Goal: Navigation & Orientation: Find specific page/section

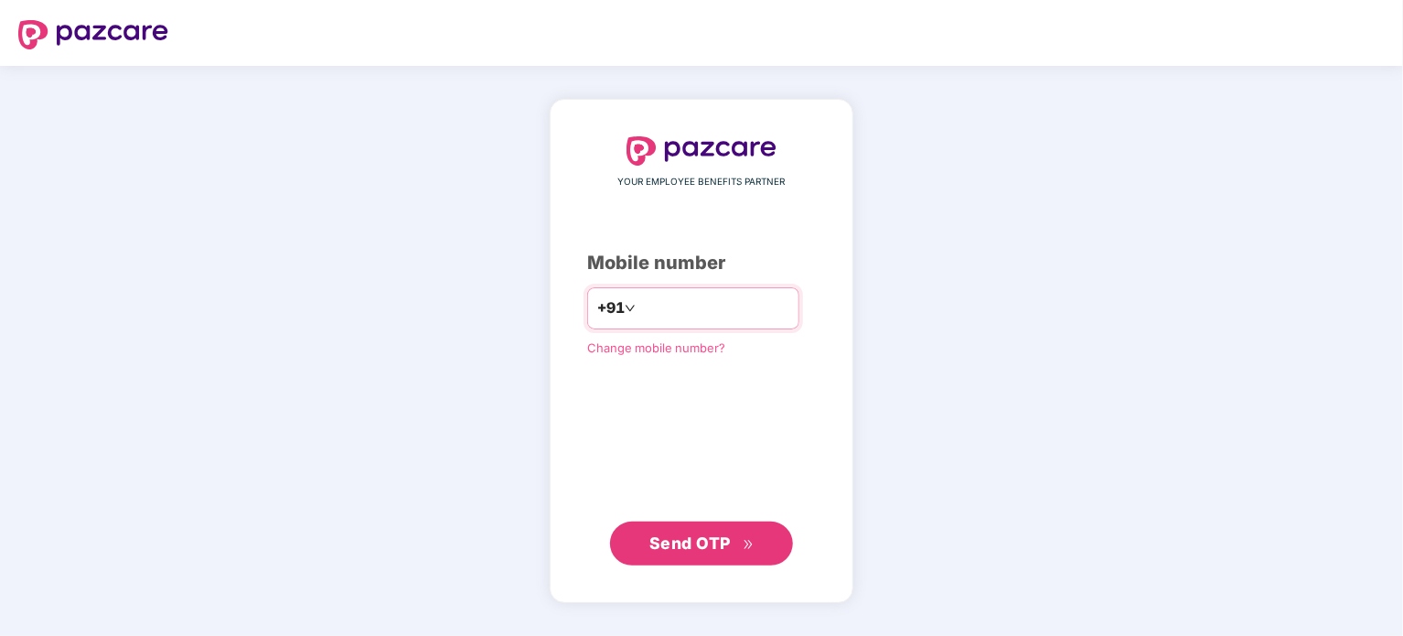
type input "**********"
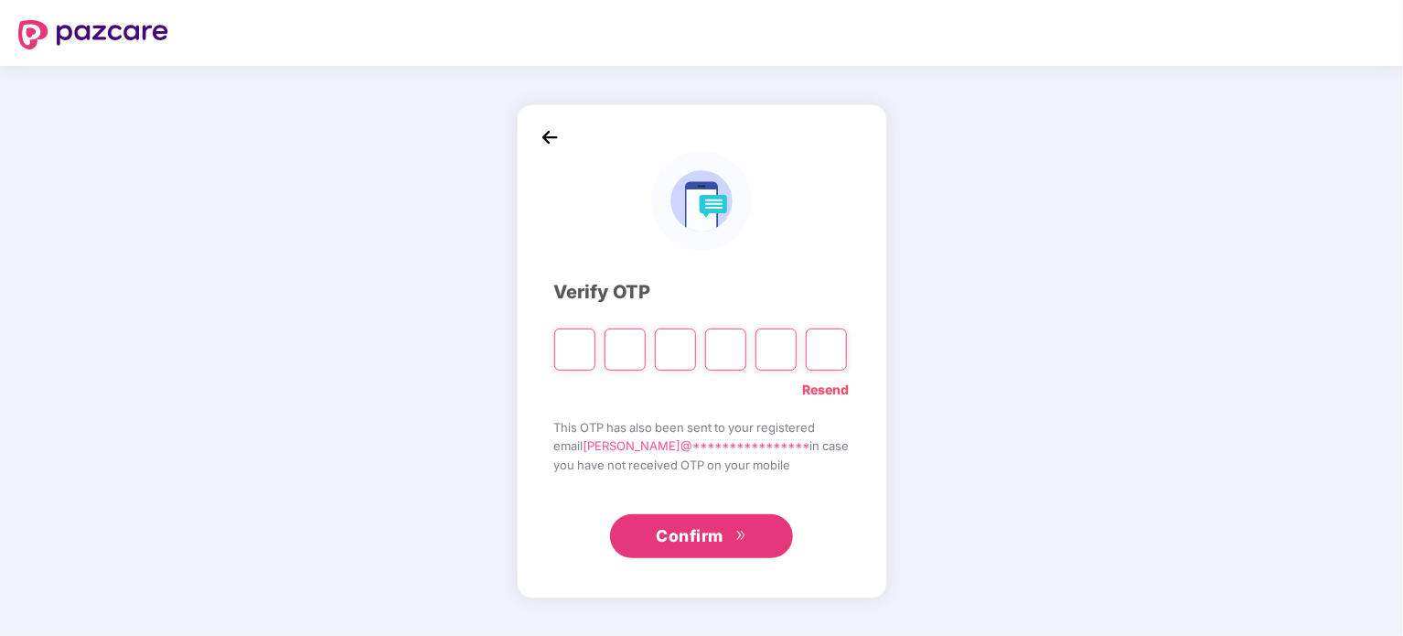
paste input "*"
type input "*"
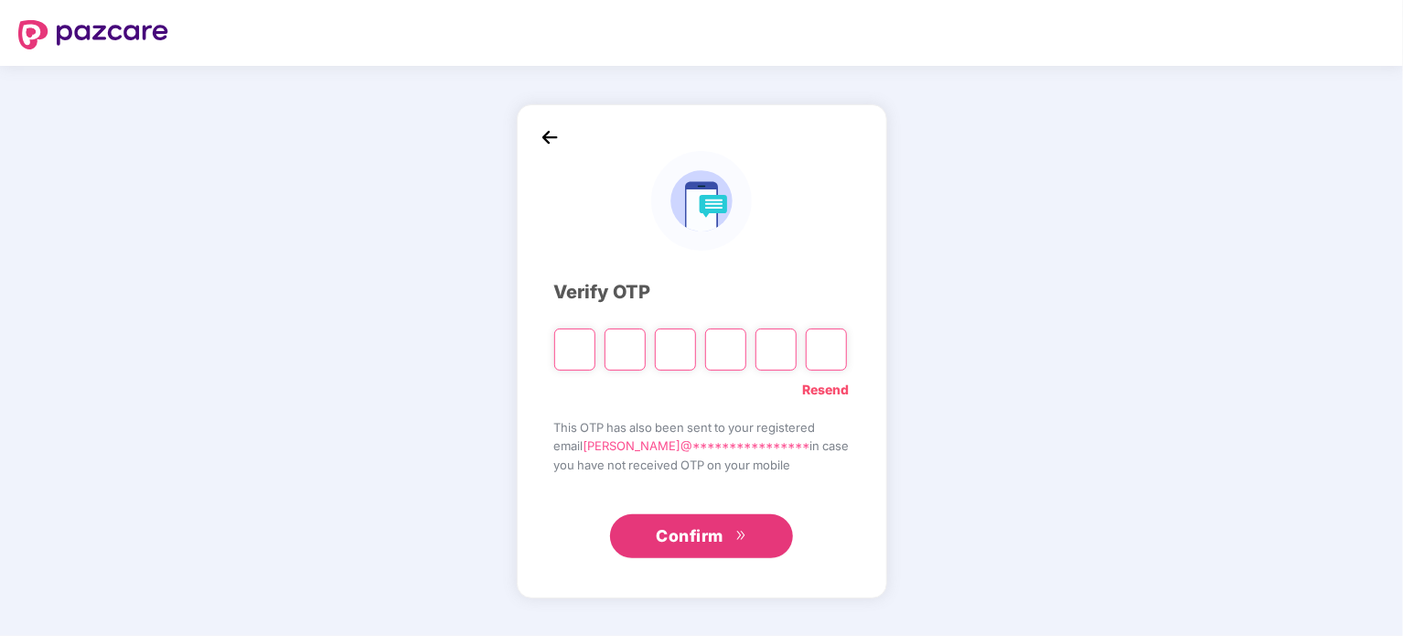
type input "*"
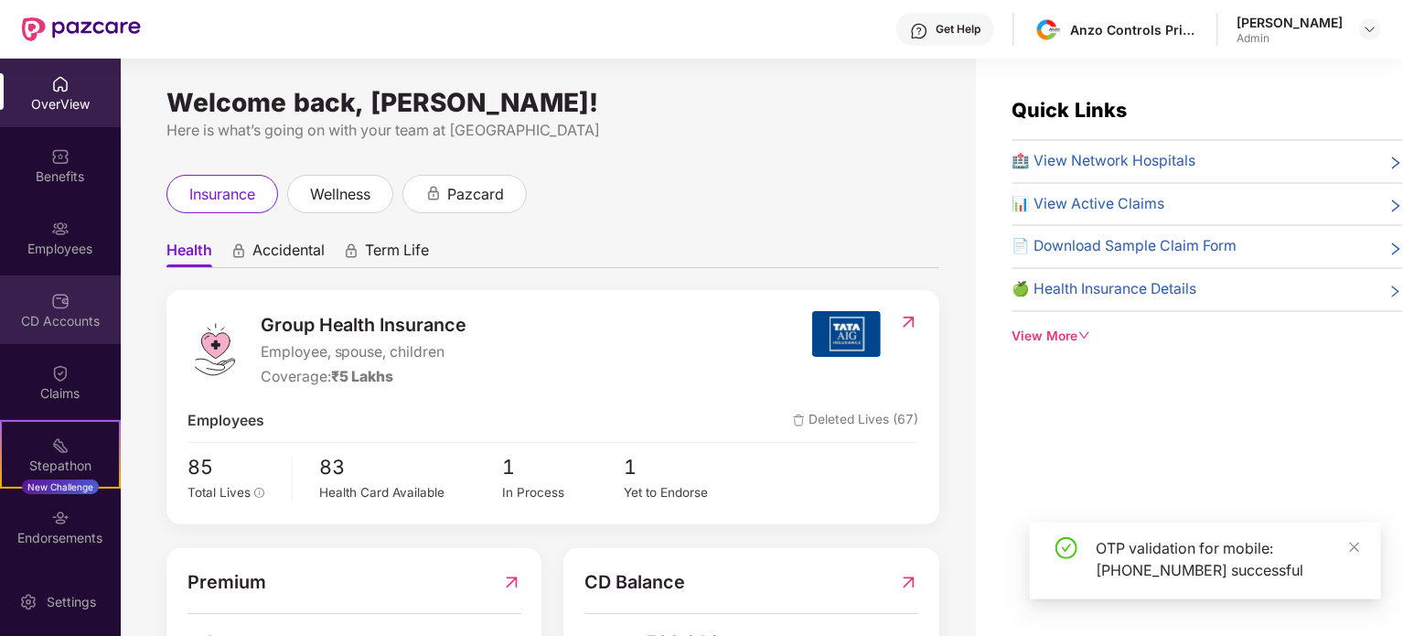
click at [97, 304] on div "CD Accounts" at bounding box center [60, 309] width 121 height 69
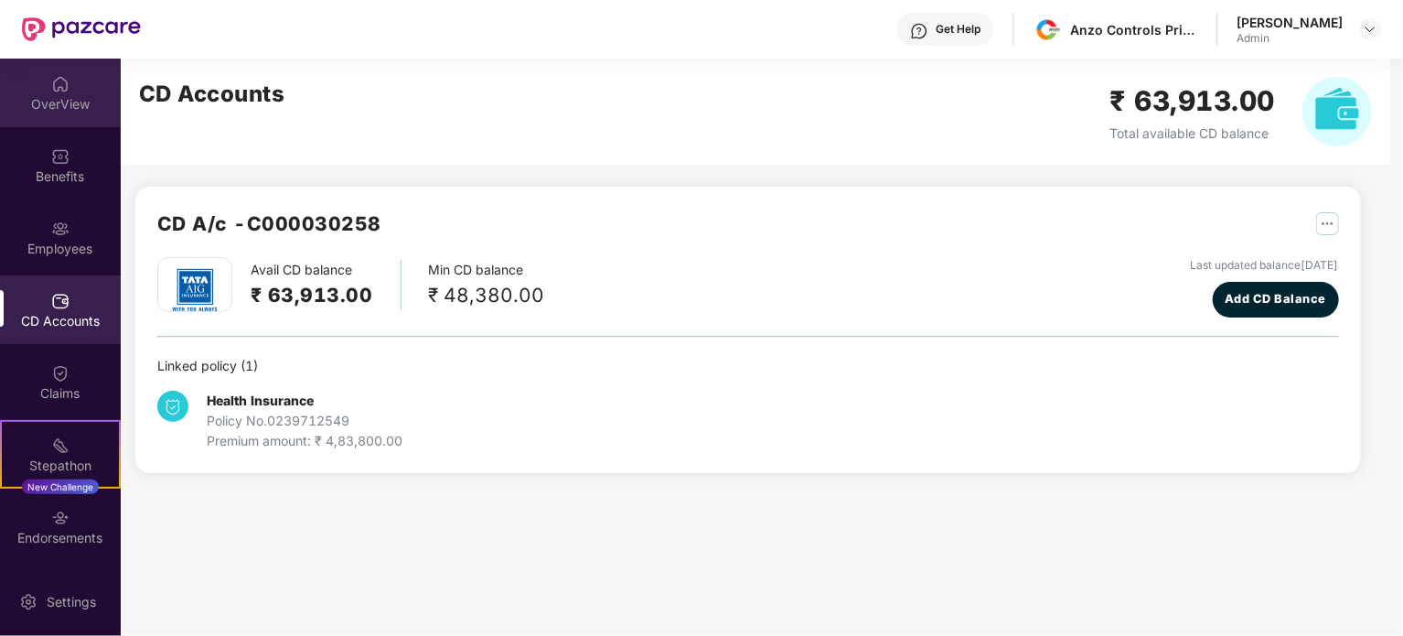
click at [48, 106] on div "OverView" at bounding box center [60, 104] width 121 height 18
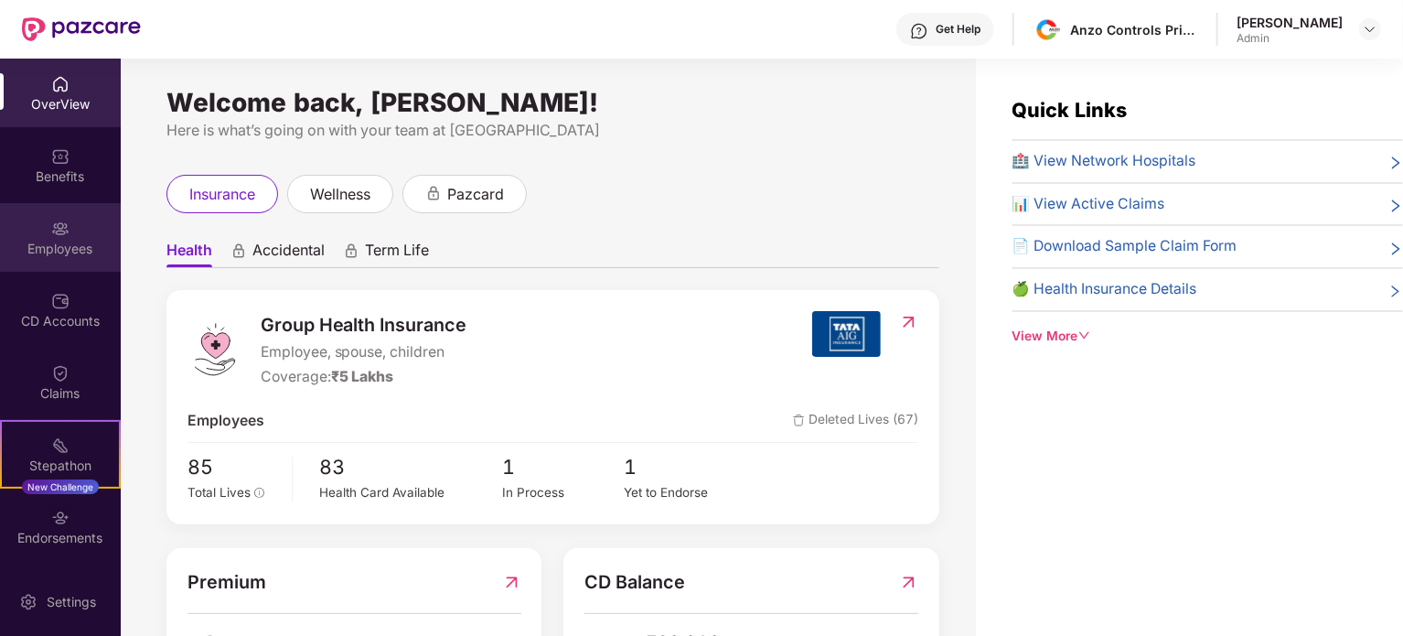
click at [68, 252] on div "Employees" at bounding box center [60, 249] width 121 height 18
